Goal: Transaction & Acquisition: Purchase product/service

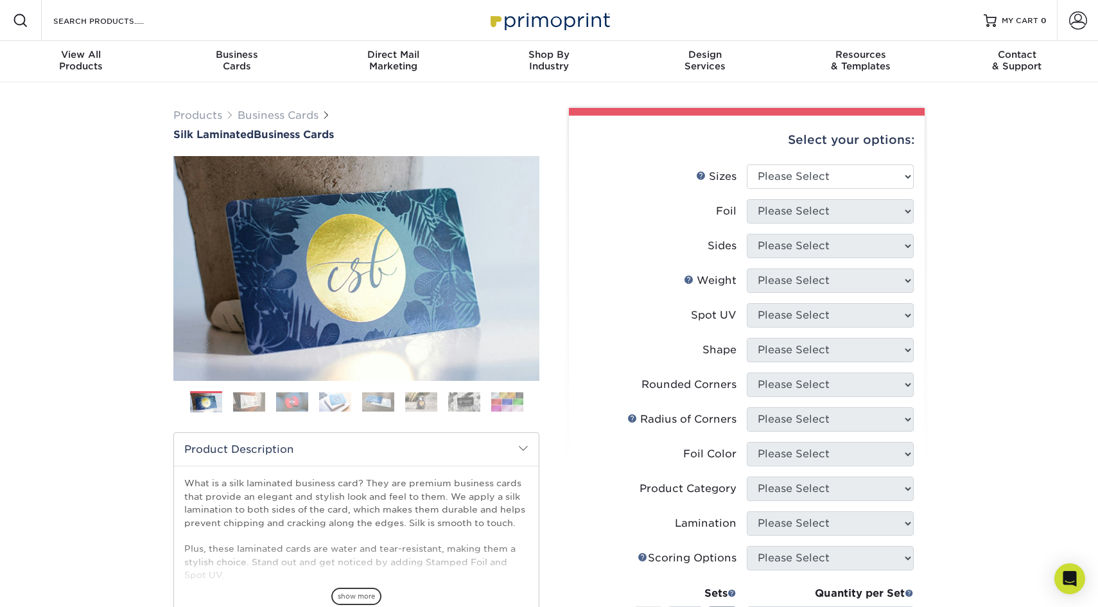
scroll to position [21, 0]
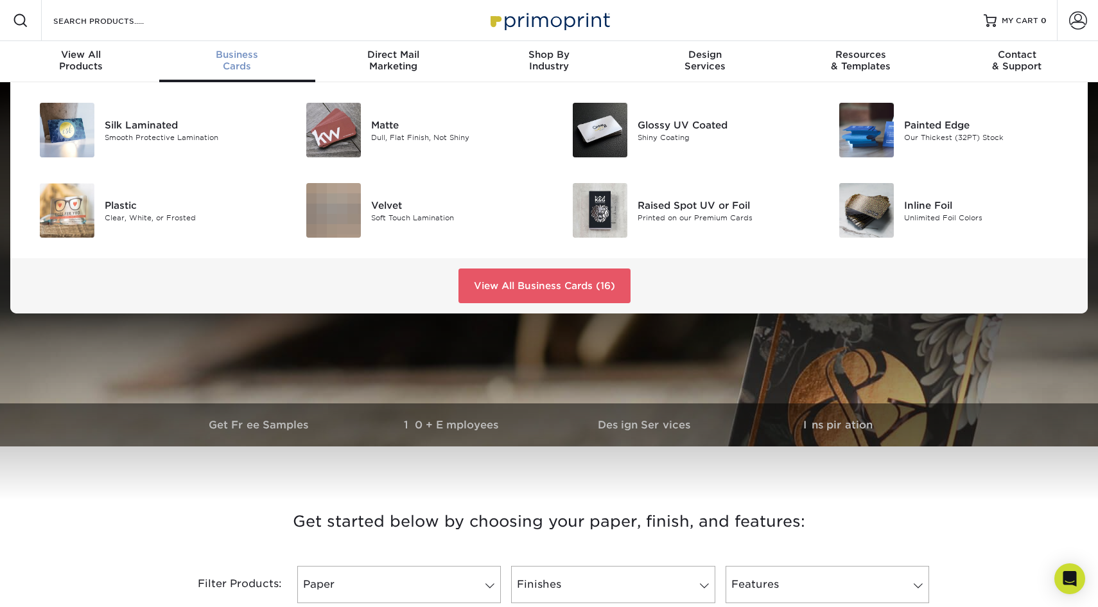
click at [255, 58] on span "Business" at bounding box center [237, 55] width 156 height 12
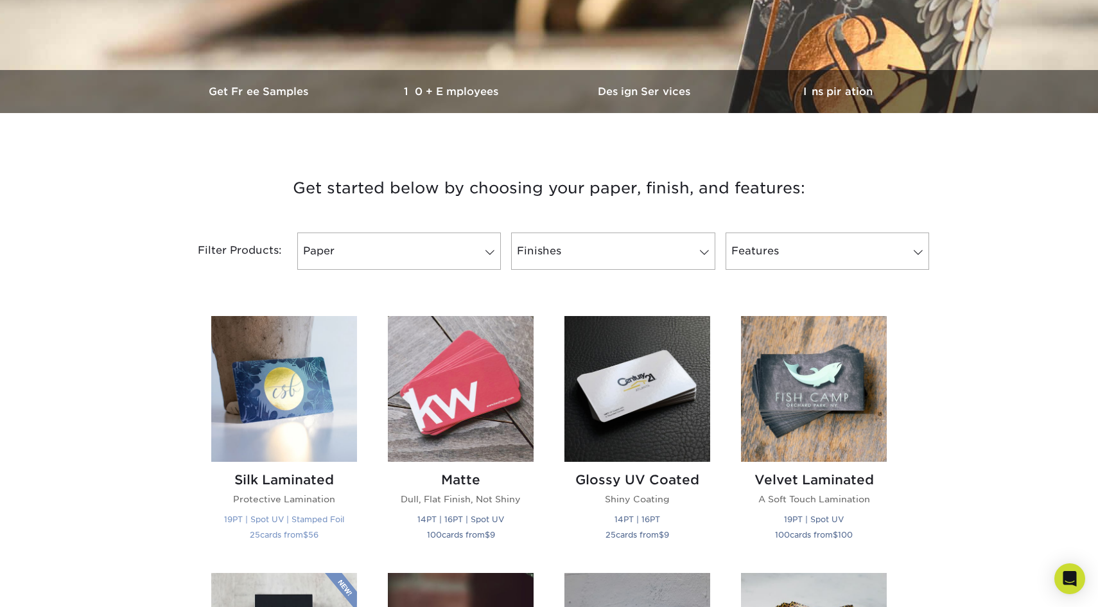
scroll to position [334, 0]
click at [294, 397] on img at bounding box center [284, 388] width 146 height 146
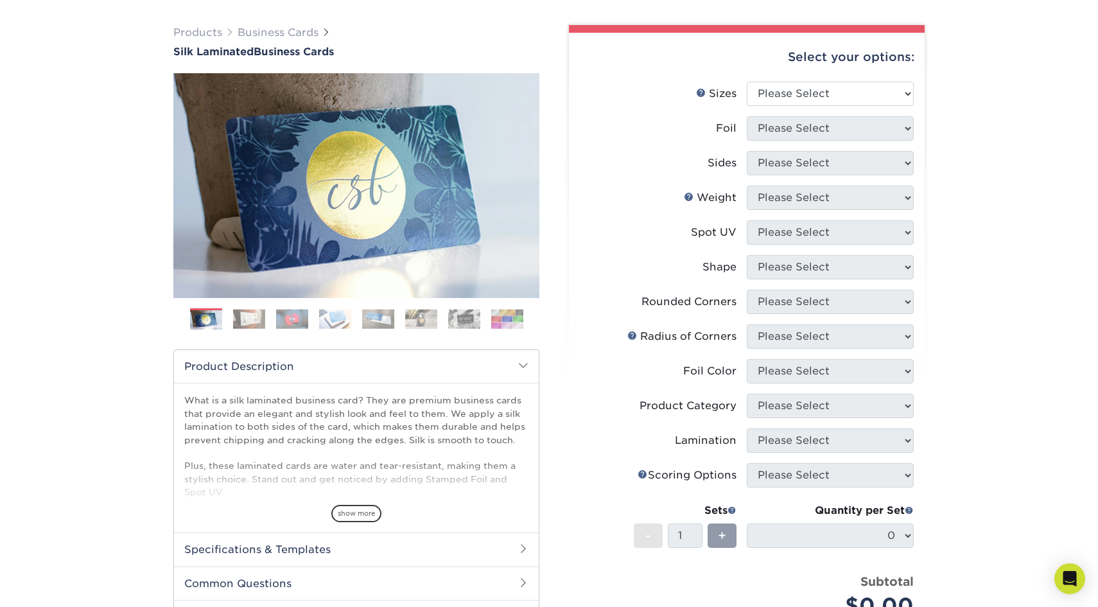
scroll to position [67, 0]
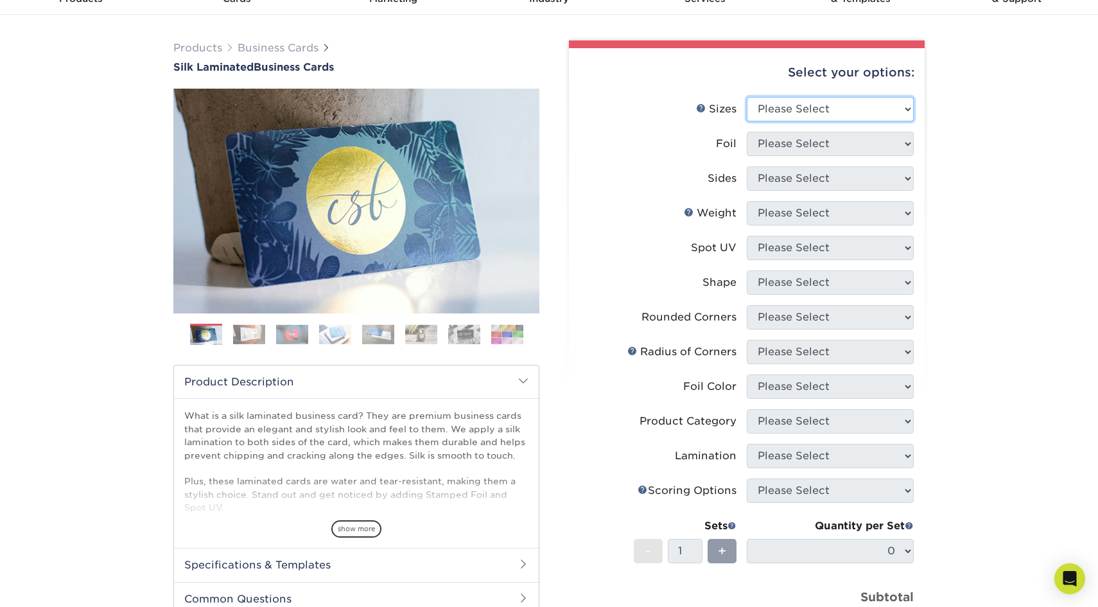
click at [831, 108] on select "Please Select 1.5" x 3.5" - Mini 1.75" x 3.5" - Mini 2" x 2" - Square 2" x 3" -…" at bounding box center [830, 109] width 167 height 24
select select "2.00x3.50"
click at [747, 97] on select "Please Select 1.5" x 3.5" - Mini 1.75" x 3.5" - Mini 2" x 2" - Square 2" x 3" -…" at bounding box center [830, 109] width 167 height 24
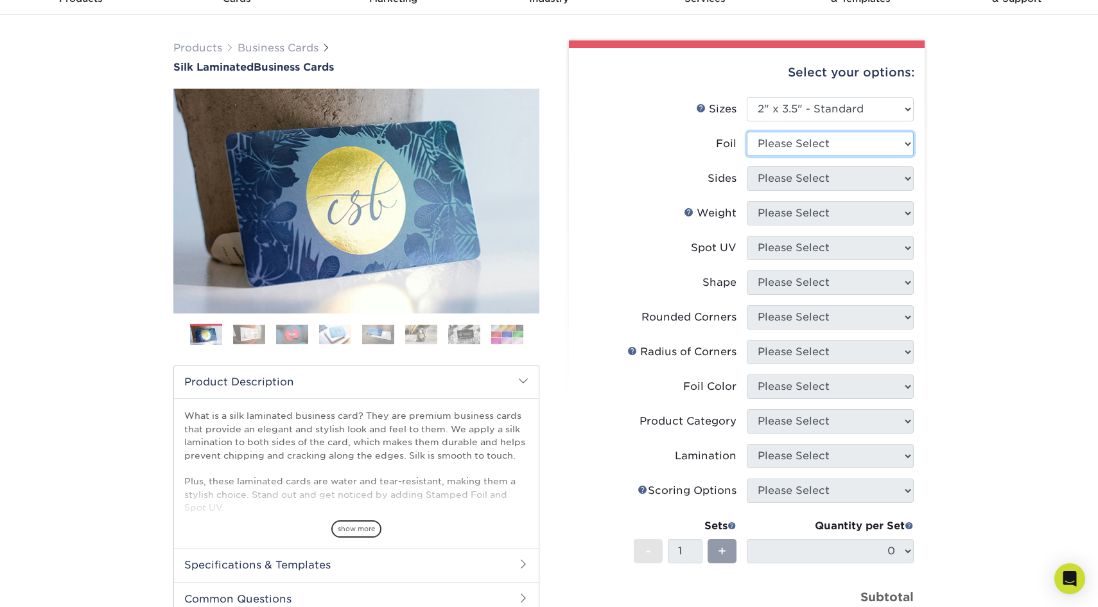
click at [818, 155] on select "Please Select Yes No" at bounding box center [830, 144] width 167 height 24
select select "0"
click at [747, 132] on select "Please Select Yes No" at bounding box center [830, 144] width 167 height 24
click at [806, 182] on select "Please Select Print Both Sides Print Both Sides - Foil Both Sides Print Both Si…" at bounding box center [830, 178] width 167 height 24
select select "13abbda7-1d64-4f25-8bb2-c179b224825d"
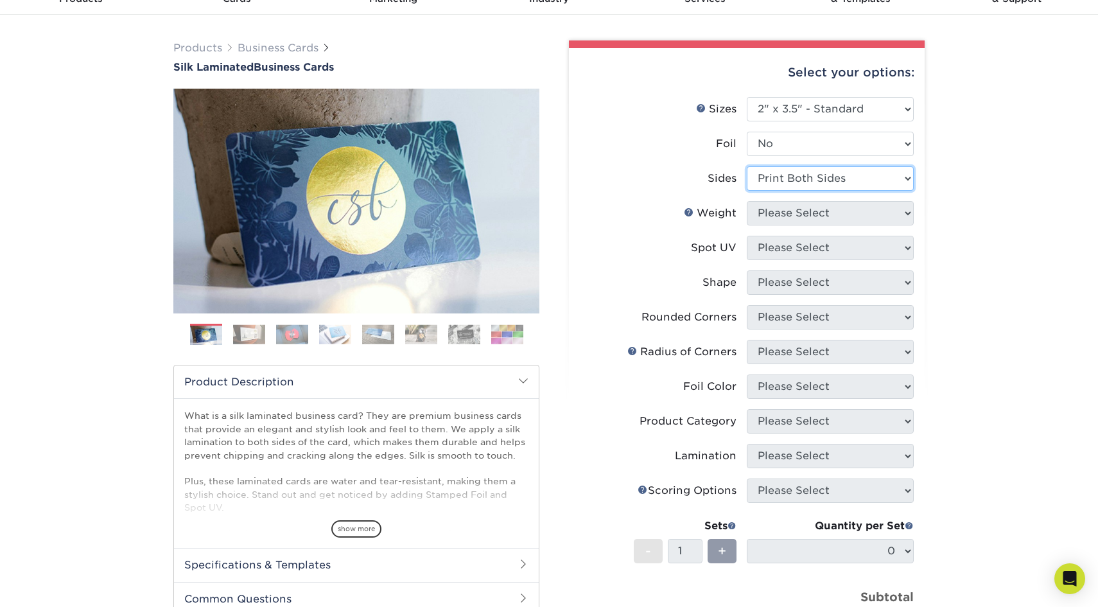
click at [747, 166] on select "Please Select Print Both Sides Print Front Only" at bounding box center [830, 178] width 167 height 24
click at [803, 214] on select "Please Select 16PT" at bounding box center [830, 213] width 167 height 24
select select "16PT"
click at [747, 201] on select "Please Select 16PT" at bounding box center [830, 213] width 167 height 24
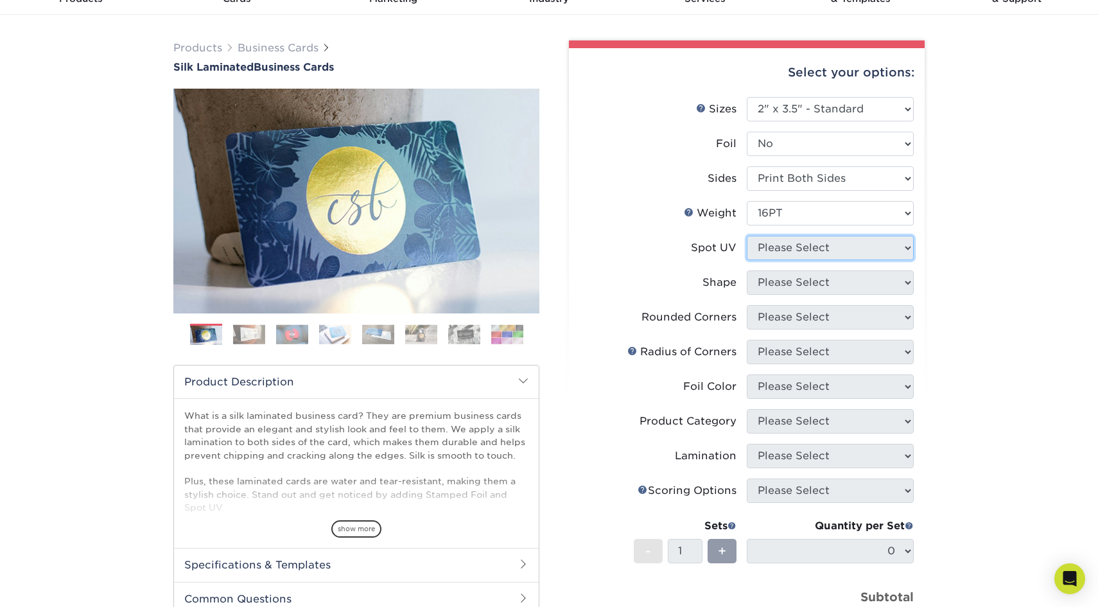
click at [804, 248] on select "Please Select No Spot UV Front and Back (Both Sides) Front Only Back Only" at bounding box center [830, 248] width 167 height 24
select select "3"
click at [747, 236] on select "Please Select No Spot UV Front and Back (Both Sides) Front Only Back Only" at bounding box center [830, 248] width 167 height 24
click at [0, 0] on select at bounding box center [0, 0] width 0 height 0
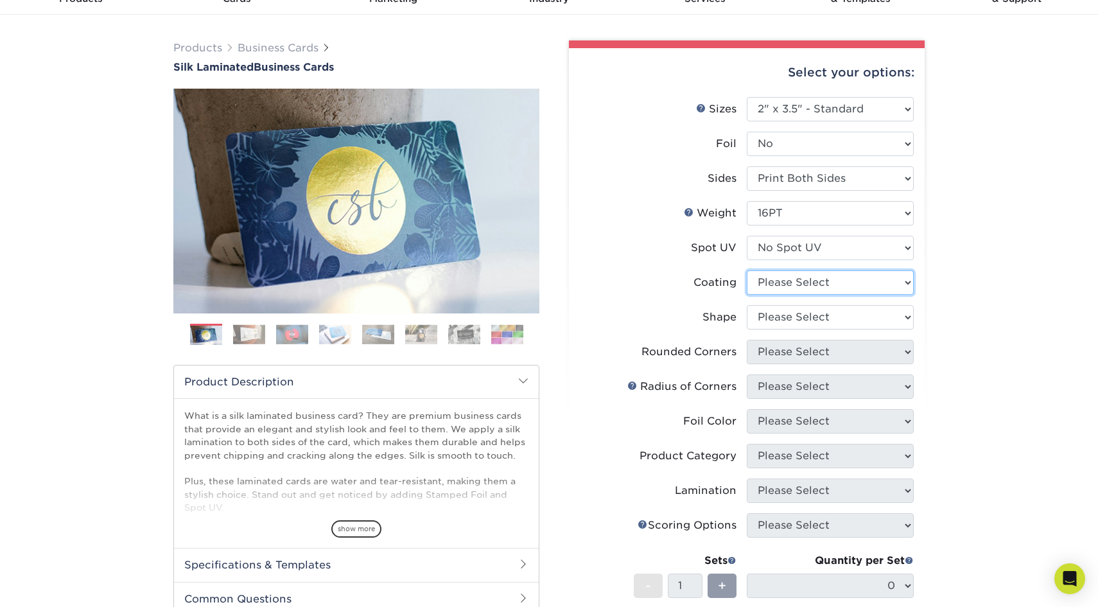
select select "3e7618de-abca-4bda-9f97-8b9129e913d8"
click at [747, 270] on select at bounding box center [830, 282] width 167 height 24
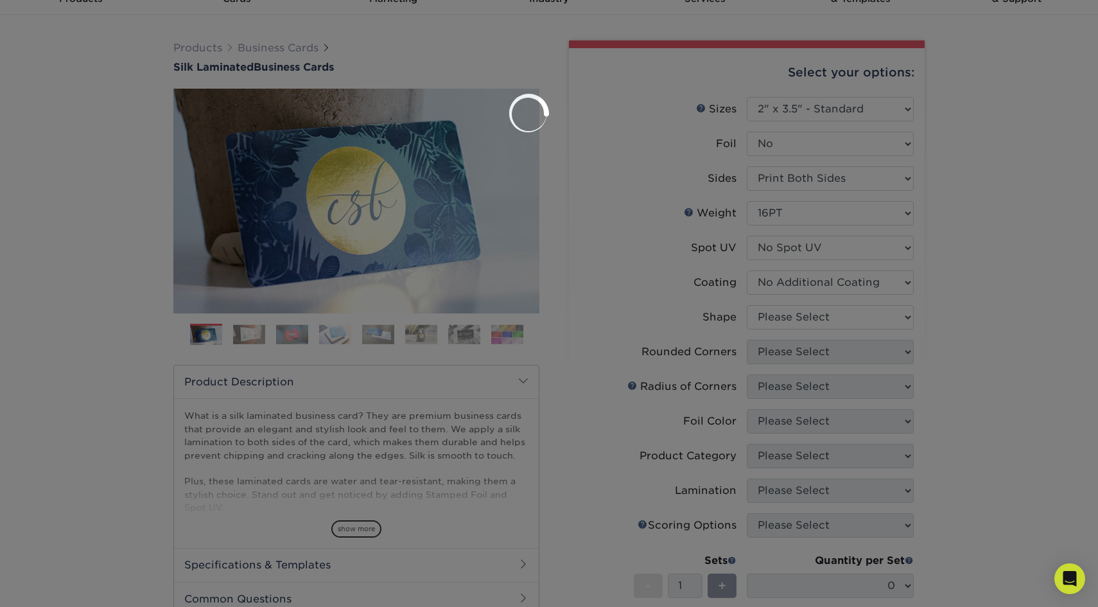
click at [804, 315] on div at bounding box center [549, 303] width 1098 height 607
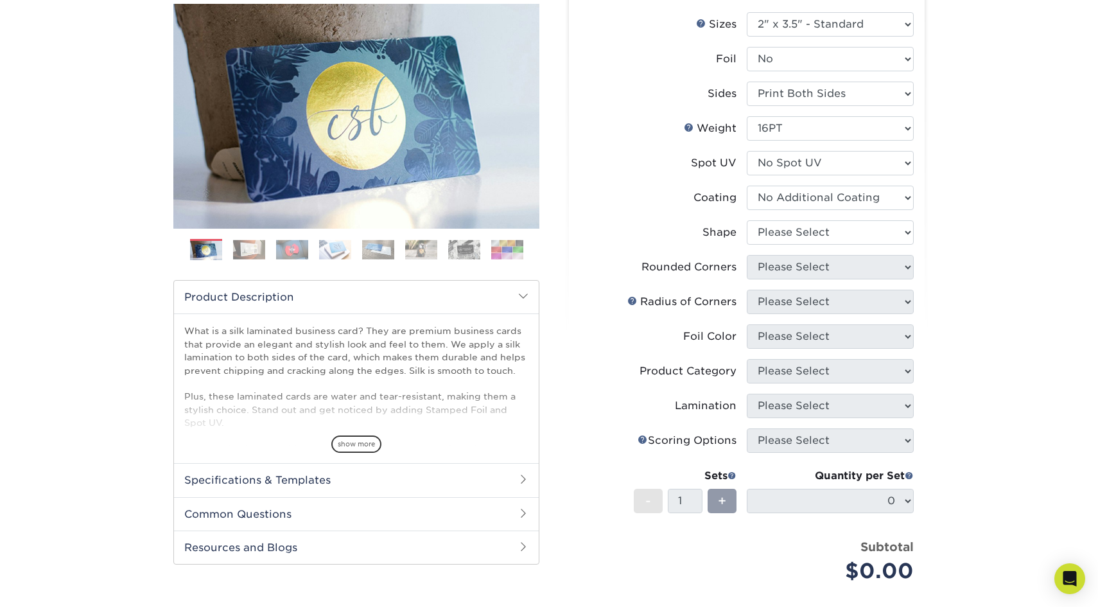
scroll to position [156, 0]
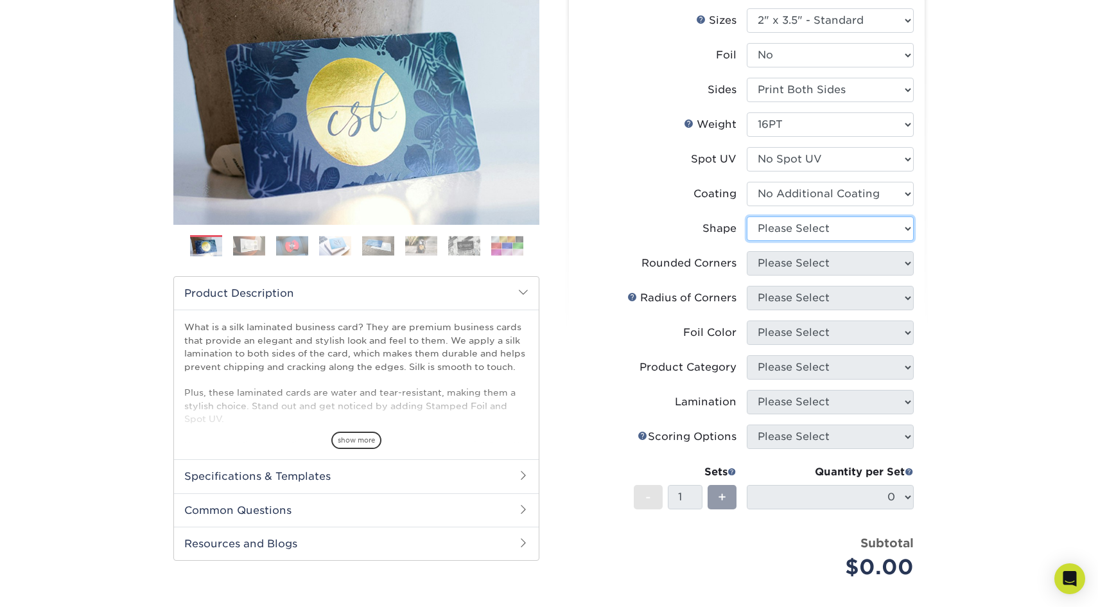
click at [845, 235] on select "Please Select Standard Oval" at bounding box center [830, 228] width 167 height 24
select select "standard"
click at [747, 216] on select "Please Select Standard Oval" at bounding box center [830, 228] width 167 height 24
click at [843, 260] on select "Please Select Yes - Round 2 Corners Yes - Round 4 Corners No" at bounding box center [830, 263] width 167 height 24
select select "0"
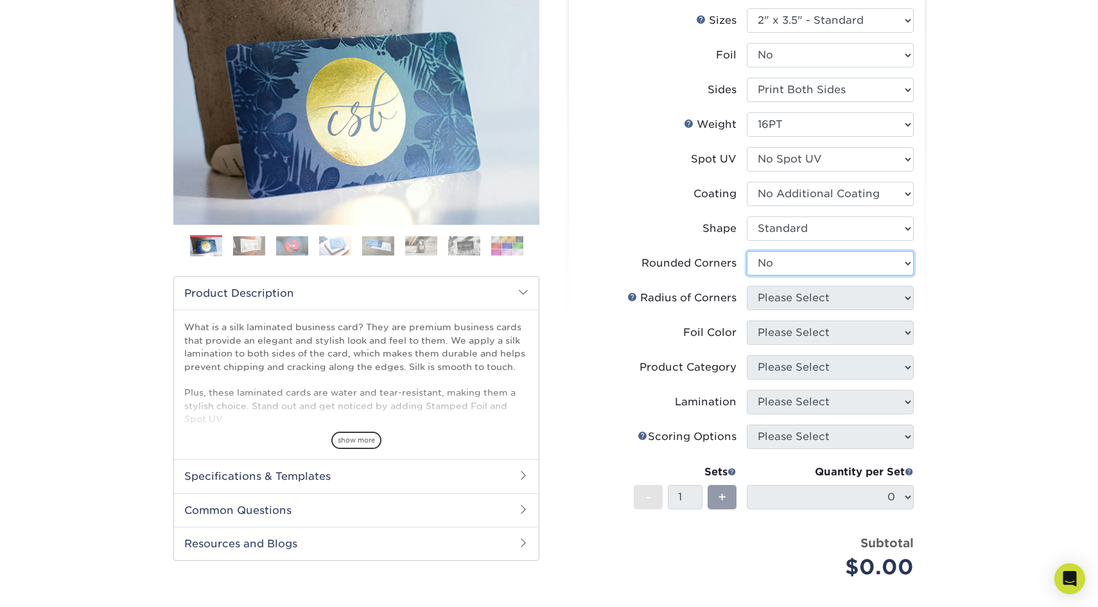
click at [747, 251] on select "Please Select Yes - Round 2 Corners Yes - Round 4 Corners No" at bounding box center [830, 263] width 167 height 24
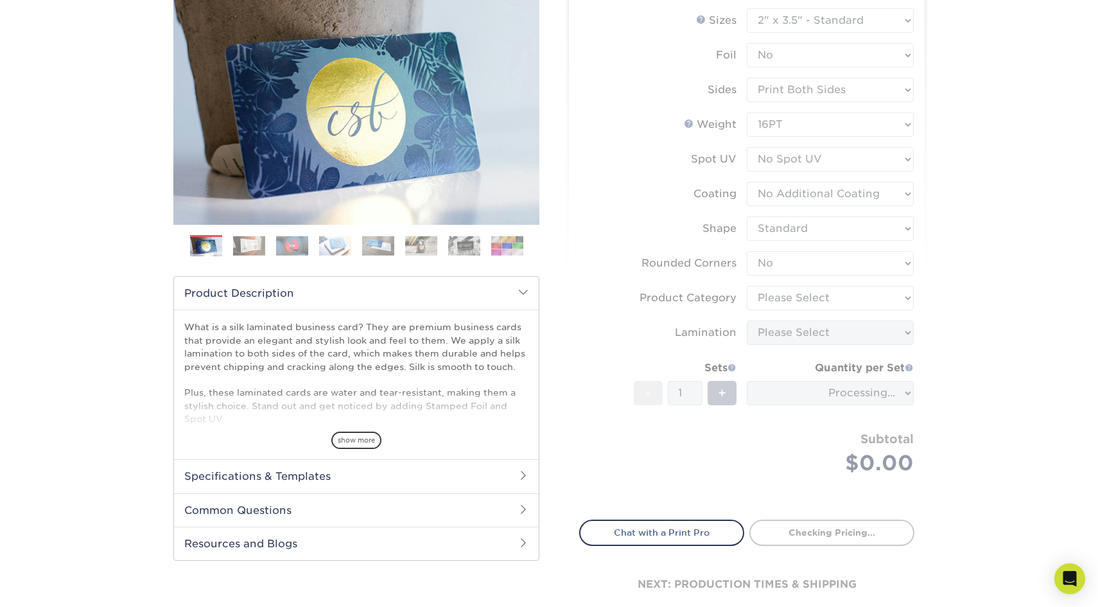
click at [842, 291] on form "Sizes Help Sizes Please Select 1.5" x 3.5" - Mini 1.75" x 3.5" - Mini 2" x 2" -…" at bounding box center [746, 256] width 335 height 496
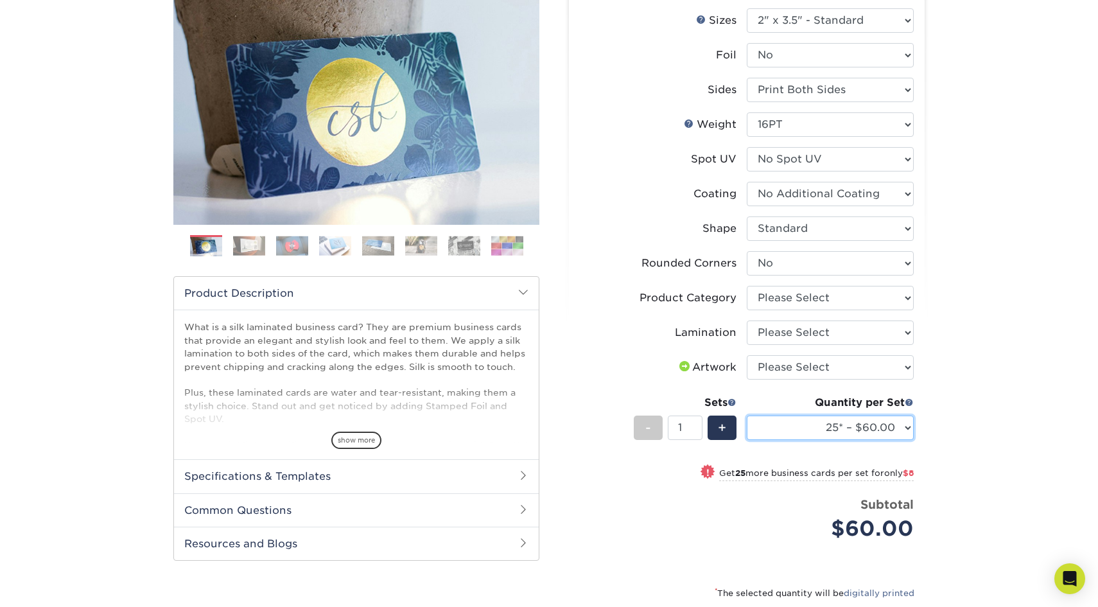
click at [899, 427] on select "25* – $60.00 50* – $68.00 75* – $76.00 100* – $84.00 250* – $92.00 500 – $96.00…" at bounding box center [830, 427] width 167 height 24
select select "500 – $96.00"
click at [747, 415] on select "25* – $60.00 50* – $68.00 75* – $76.00 100* – $84.00 250* – $92.00 500 – $96.00…" at bounding box center [830, 427] width 167 height 24
